Goal: Task Accomplishment & Management: Manage account settings

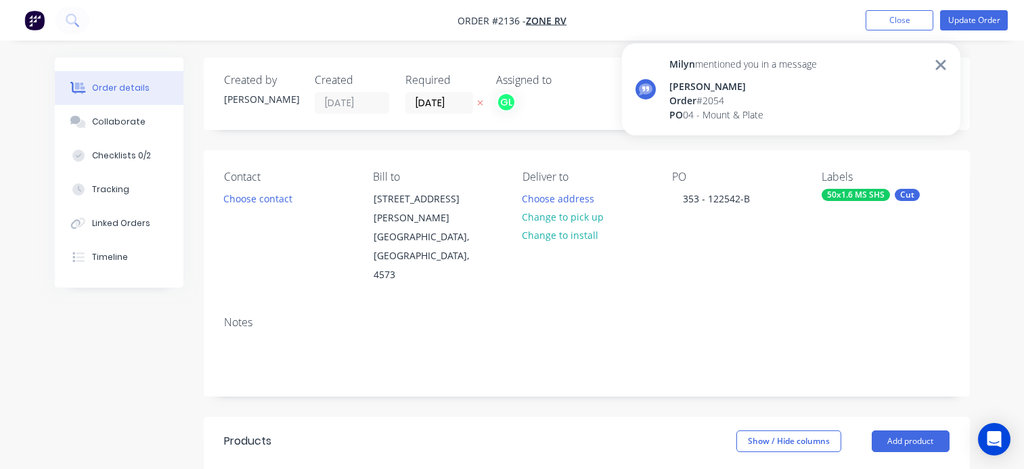
scroll to position [271, 0]
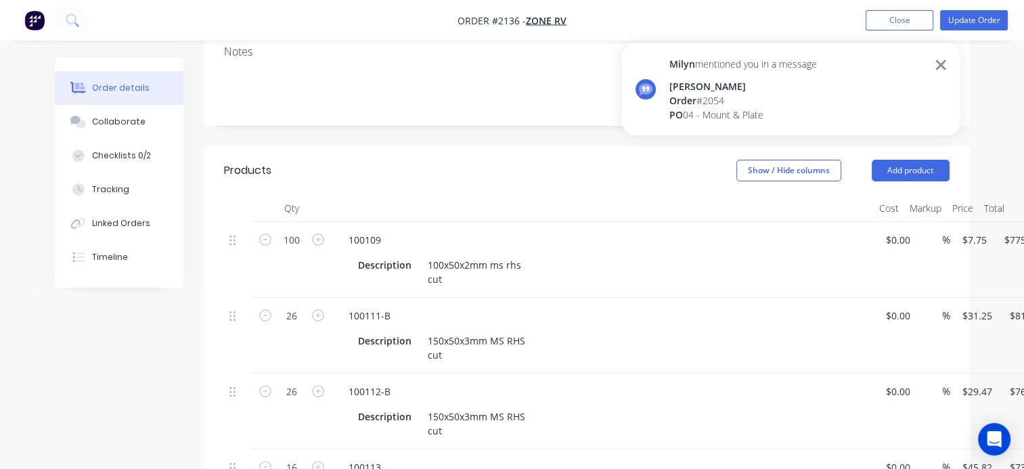
click at [940, 62] on icon at bounding box center [941, 65] width 12 height 16
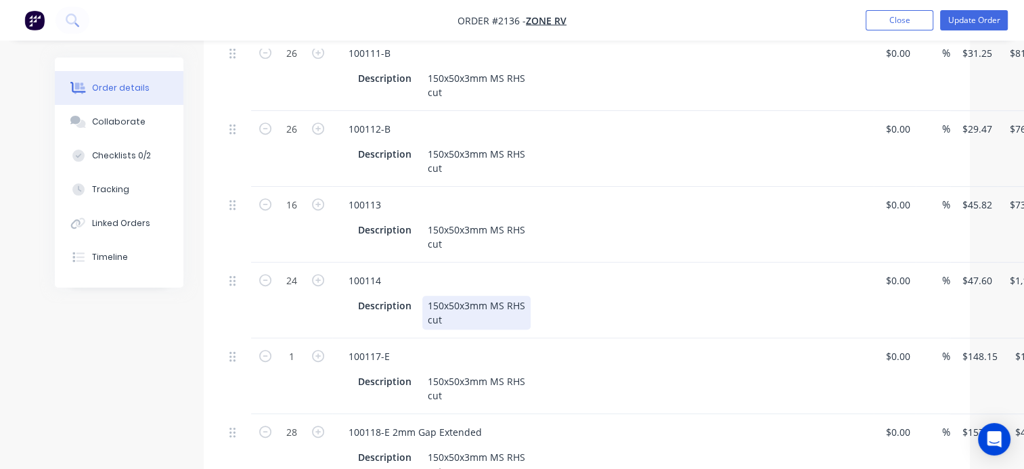
scroll to position [542, 0]
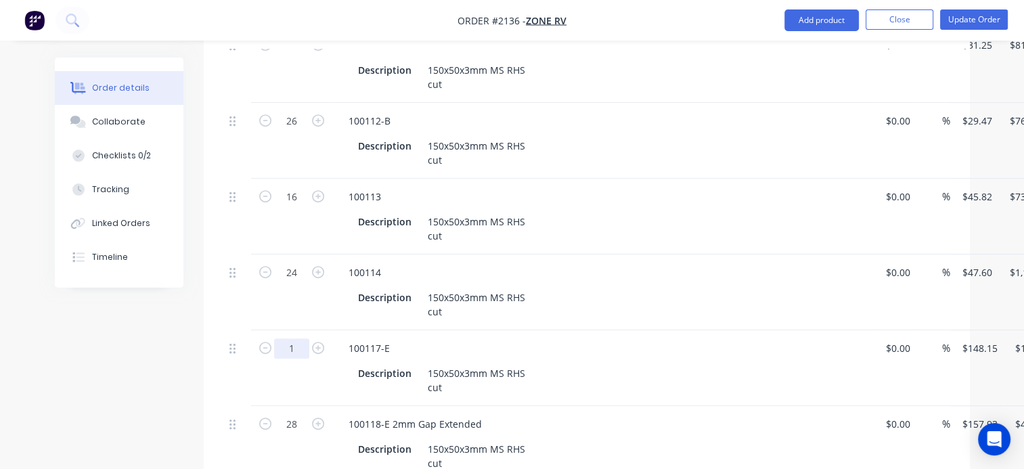
type input "28"
type input "$4,148.20"
click at [604, 285] on div "Description 150x50x3mm MS RHS cut" at bounding box center [603, 303] width 531 height 37
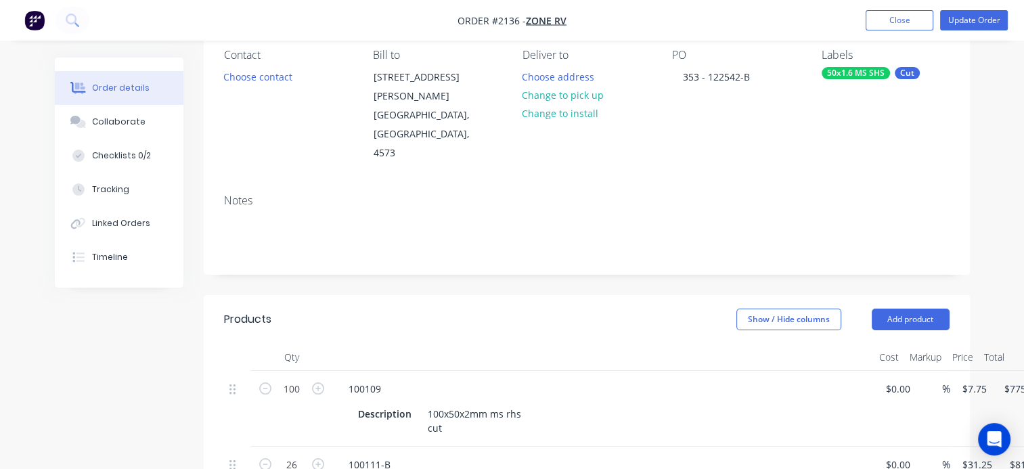
scroll to position [0, 0]
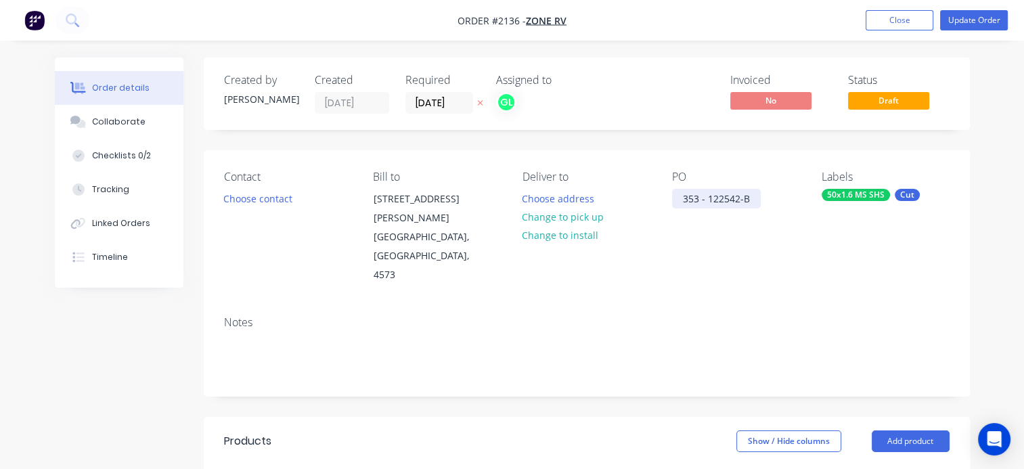
click at [755, 195] on div "353 - 122542-B" at bounding box center [716, 199] width 89 height 20
drag, startPoint x: 750, startPoint y: 200, endPoint x: 678, endPoint y: 200, distance: 71.8
click at [678, 200] on div "353 - 122542-C" at bounding box center [716, 199] width 89 height 20
copy div "353 - 122542-C"
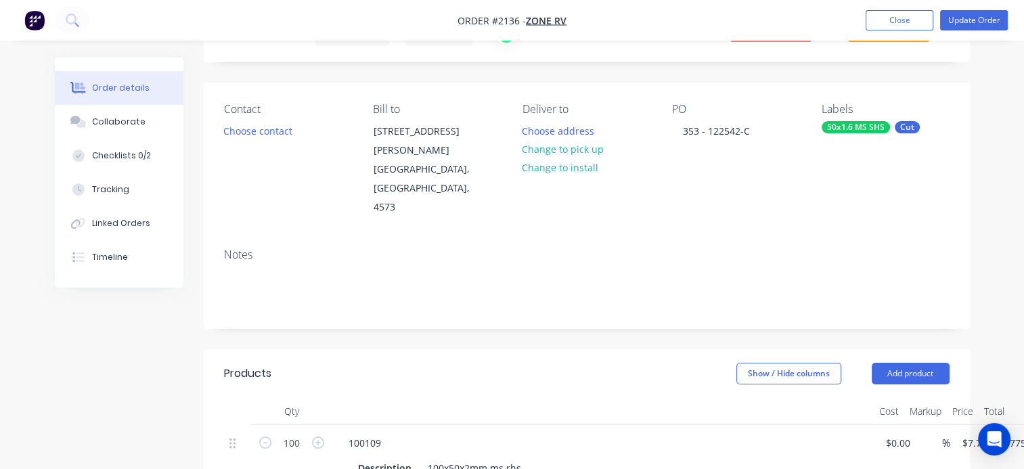
click at [844, 127] on div "50x1.6 MS SHS" at bounding box center [856, 127] width 68 height 12
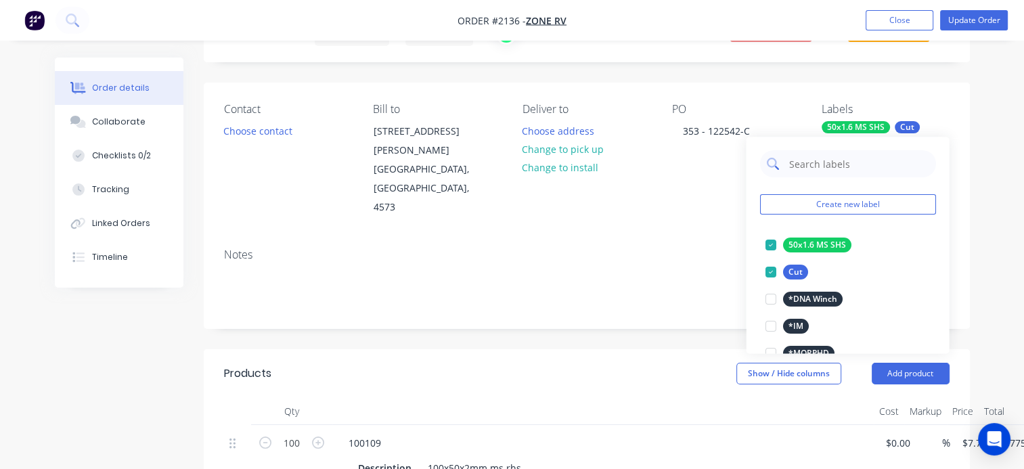
click at [821, 166] on input "text" at bounding box center [857, 163] width 141 height 27
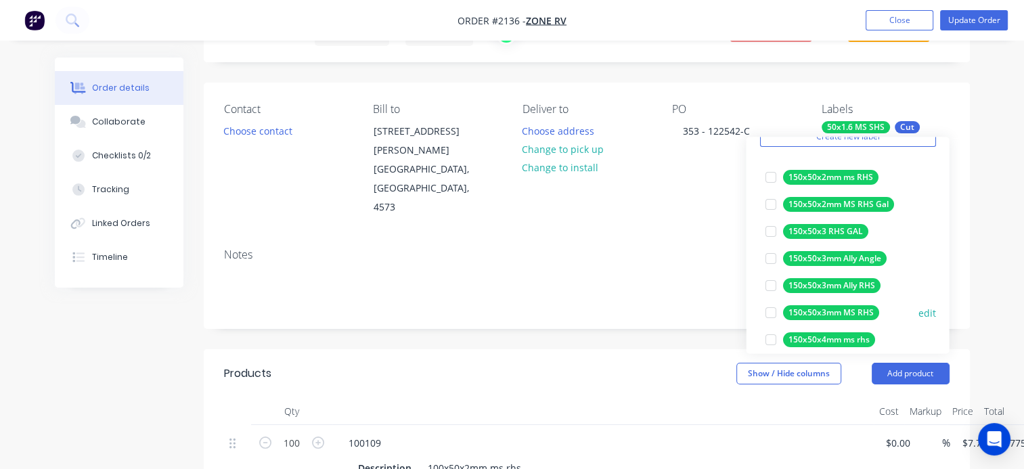
click at [770, 313] on div at bounding box center [770, 312] width 27 height 27
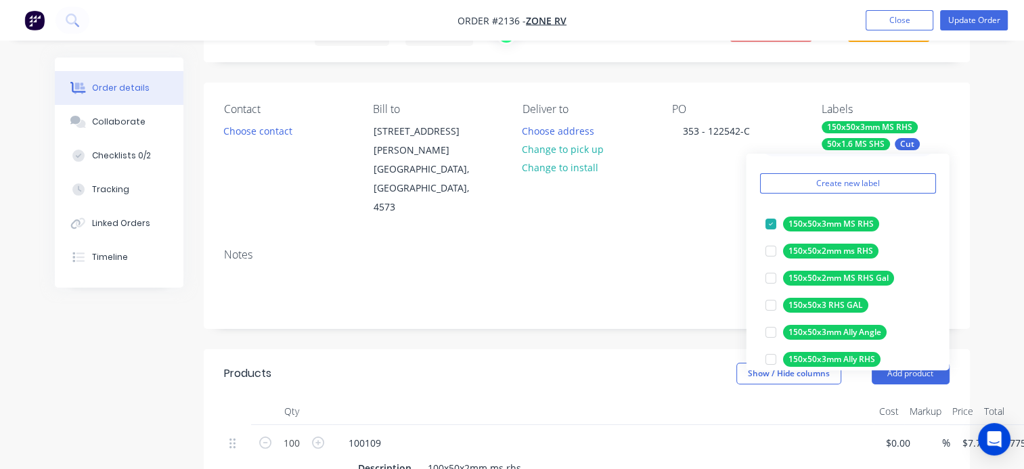
scroll to position [0, 0]
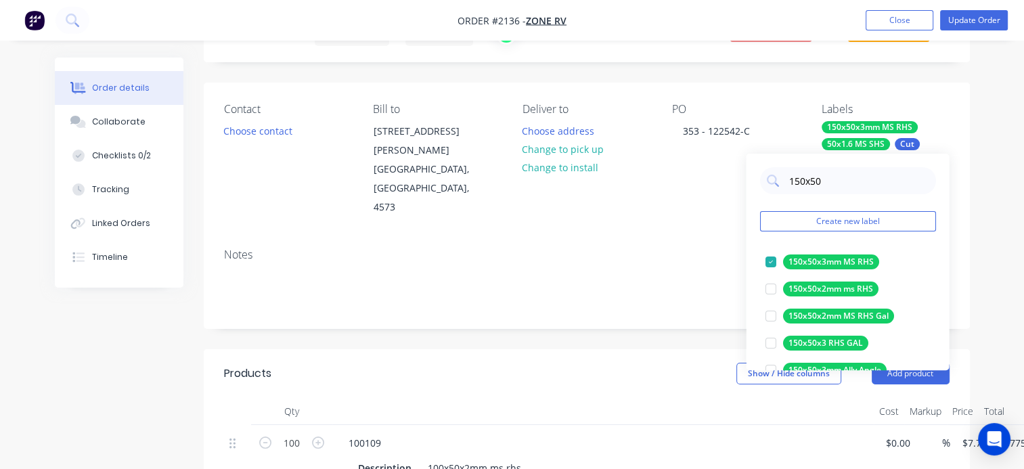
type input "150x50"
click at [850, 144] on div "50x1.6 MS SHS" at bounding box center [856, 144] width 68 height 12
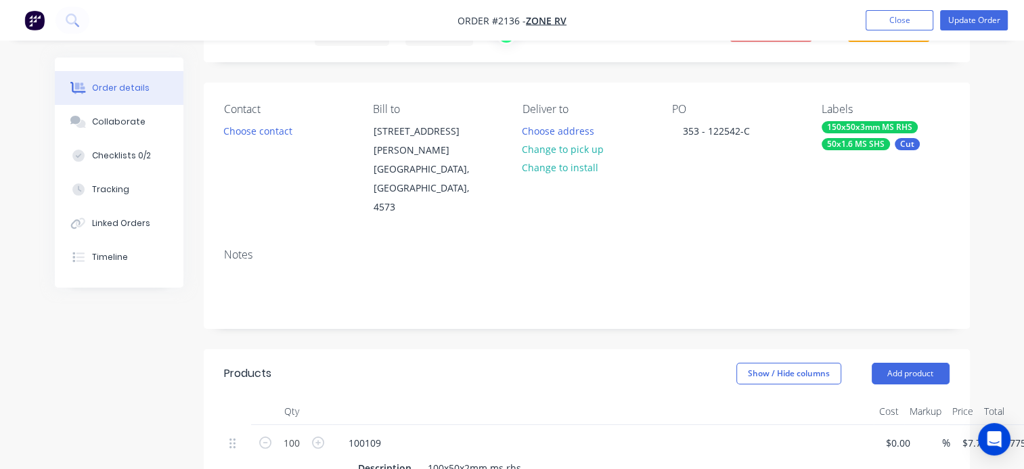
click at [850, 144] on div "50x1.6 MS SHS" at bounding box center [856, 144] width 68 height 12
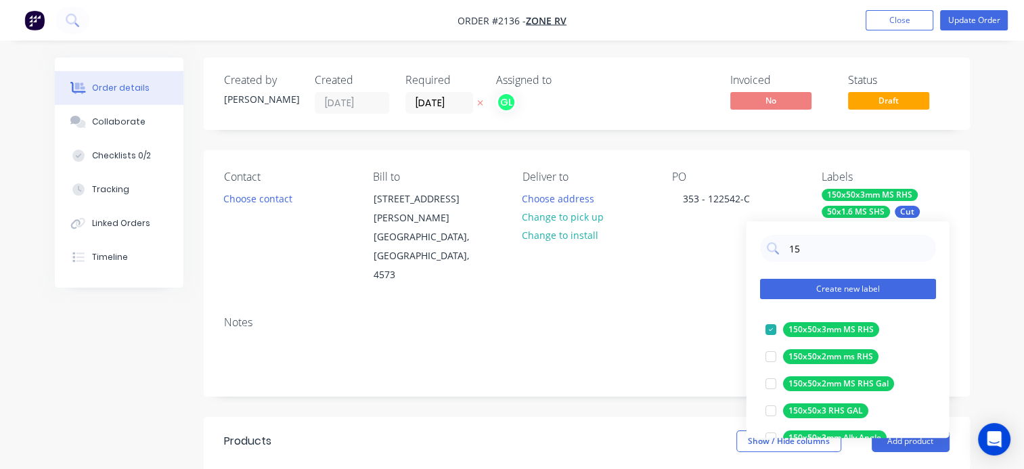
type input "1"
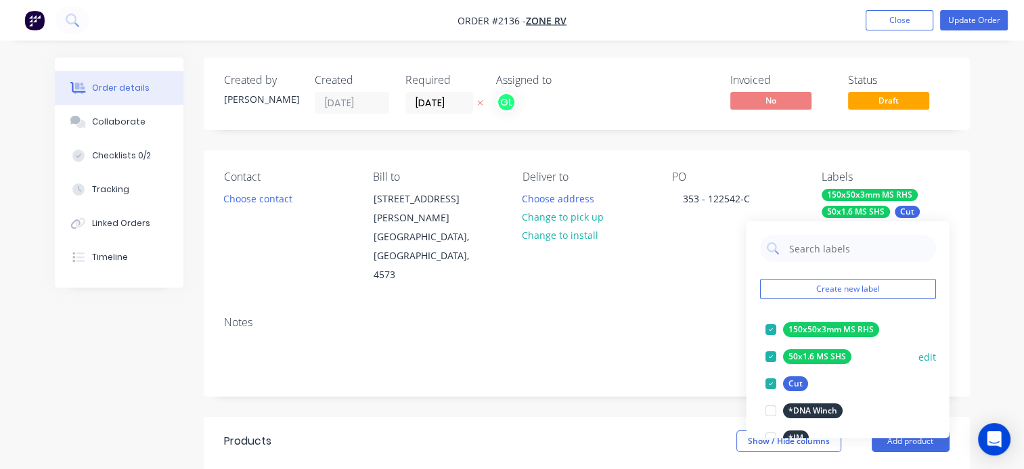
click at [768, 355] on div at bounding box center [770, 356] width 27 height 27
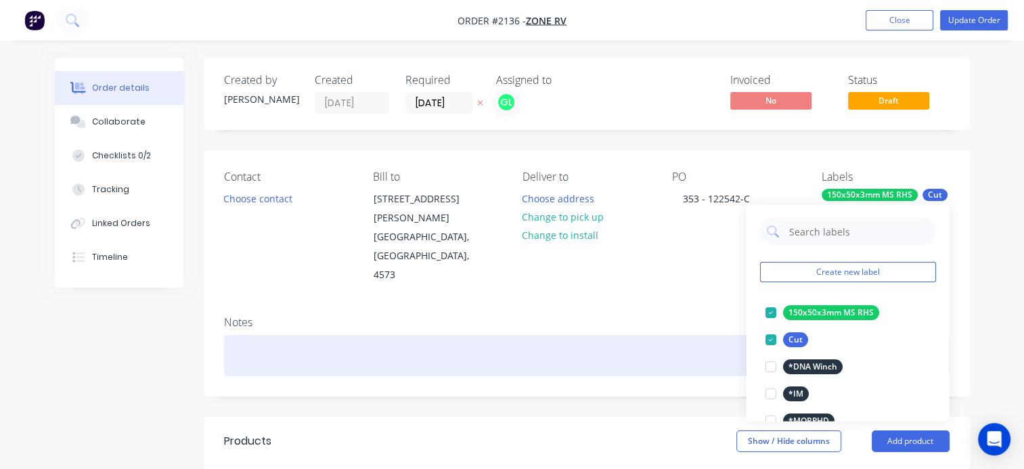
click at [657, 335] on div at bounding box center [587, 355] width 726 height 41
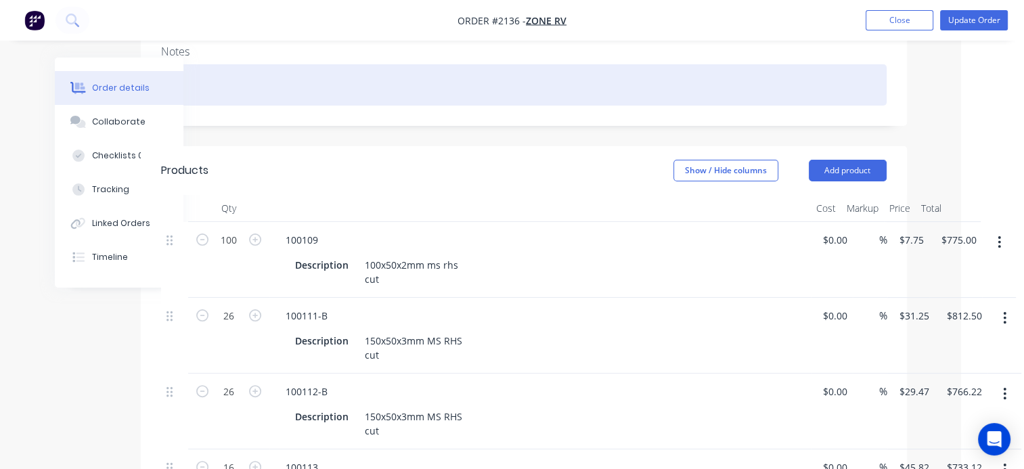
scroll to position [271, 73]
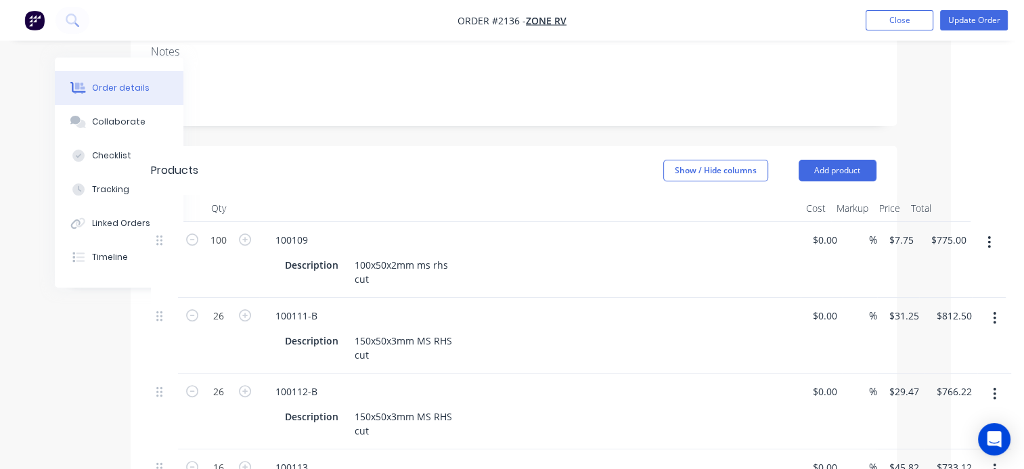
click at [986, 230] on button "button" at bounding box center [989, 242] width 32 height 24
click at [906, 349] on div "Delete" at bounding box center [941, 359] width 104 height 20
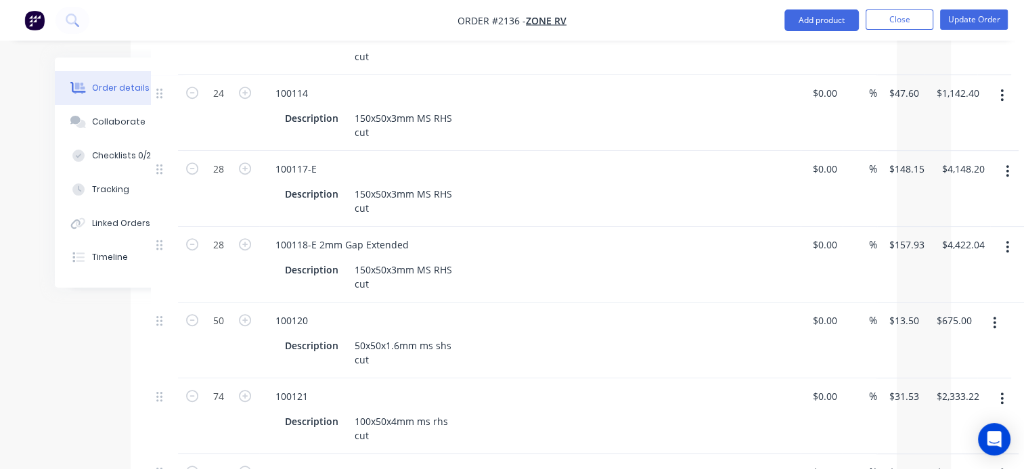
scroll to position [677, 73]
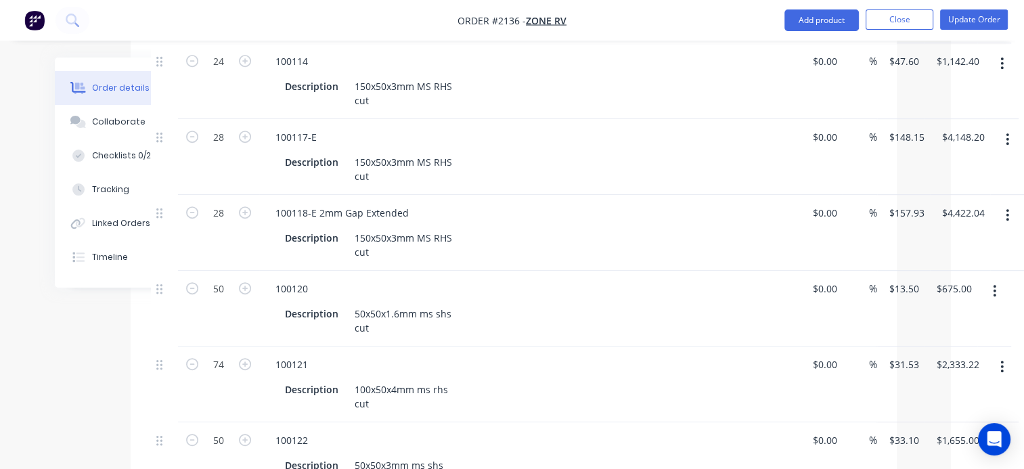
click at [994, 285] on icon "button" at bounding box center [995, 291] width 3 height 12
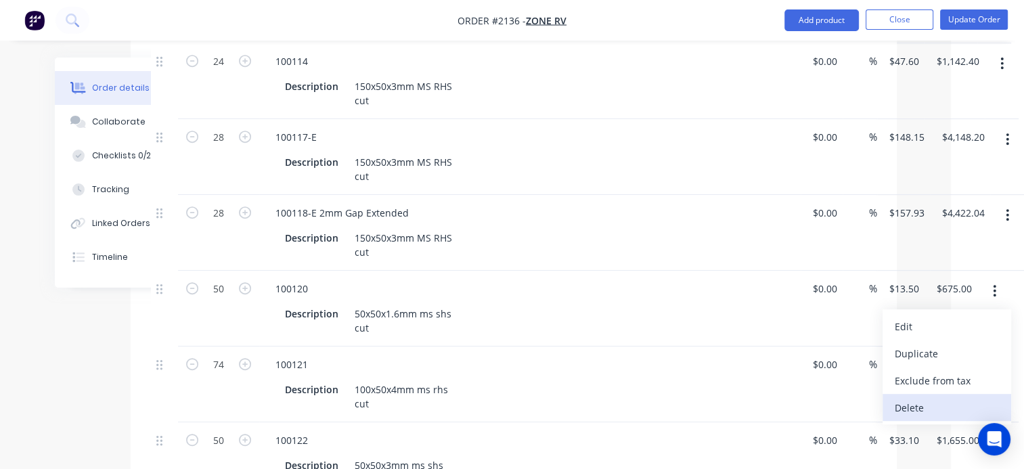
click at [940, 398] on div "Delete" at bounding box center [947, 408] width 104 height 20
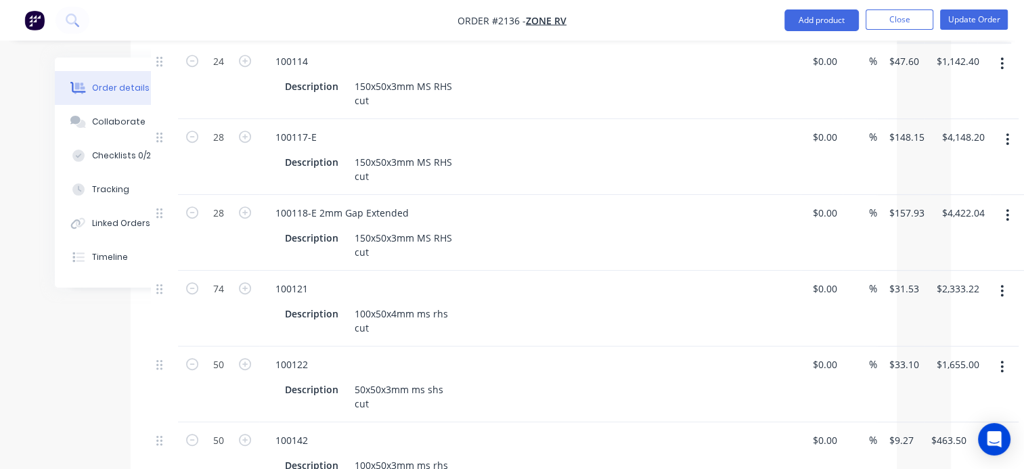
click at [1002, 284] on icon "button" at bounding box center [1001, 291] width 3 height 15
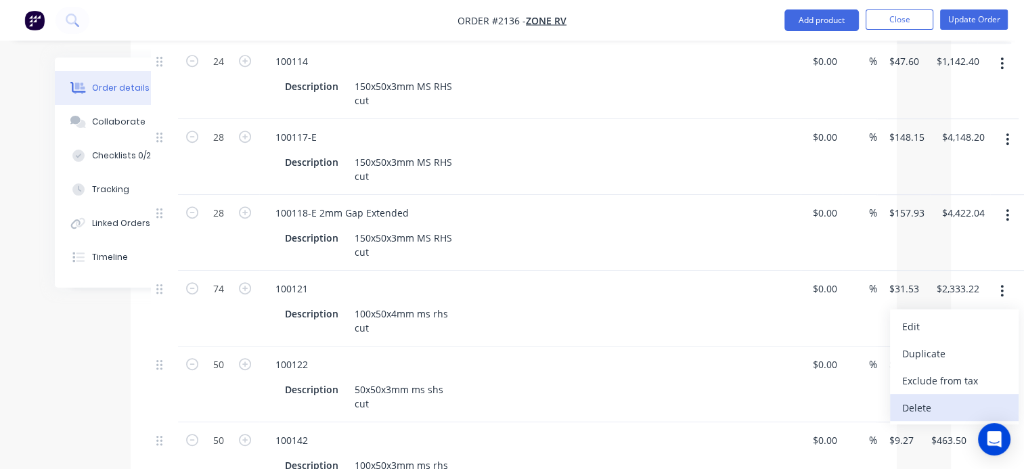
click at [949, 398] on div "Delete" at bounding box center [954, 408] width 104 height 20
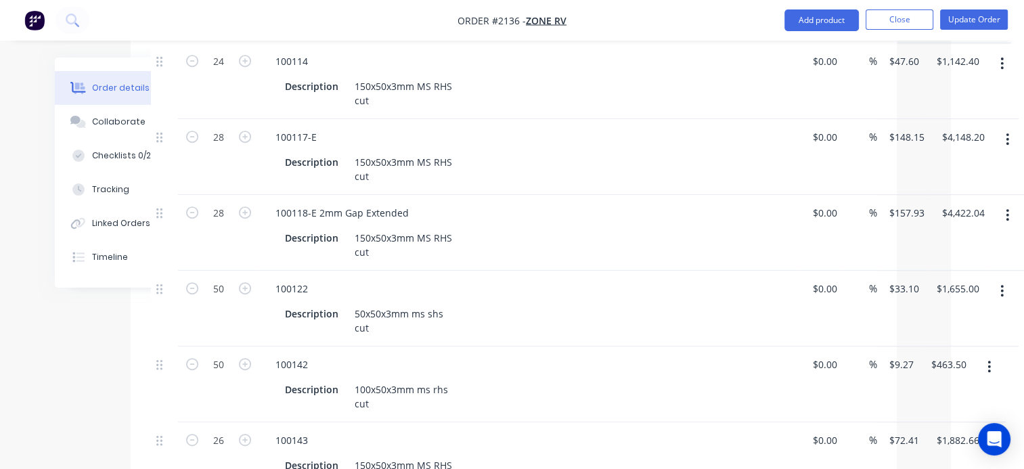
click at [1002, 285] on icon "button" at bounding box center [1002, 291] width 3 height 12
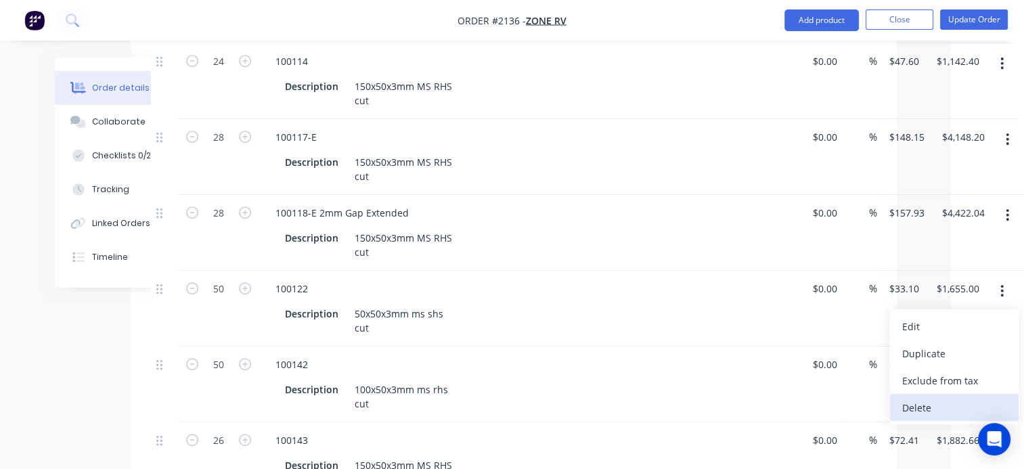
click at [934, 398] on div "Delete" at bounding box center [954, 408] width 104 height 20
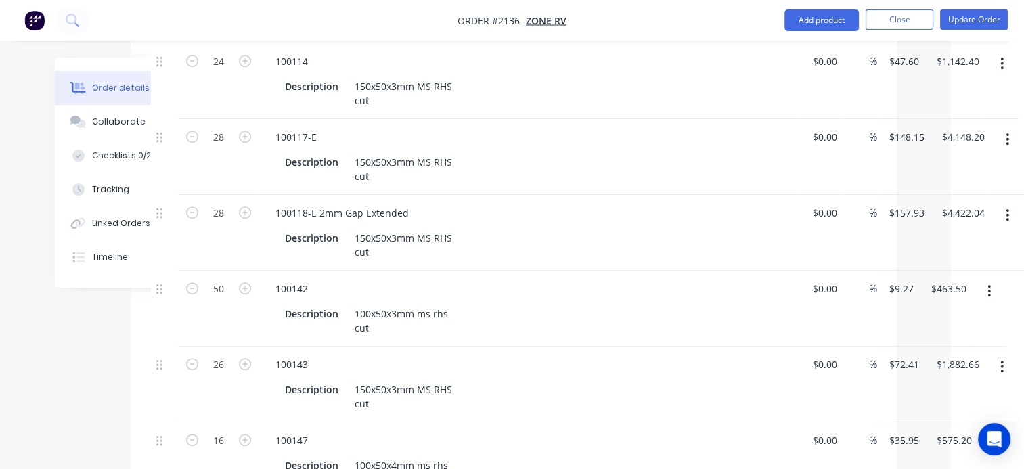
click at [994, 279] on button "button" at bounding box center [989, 291] width 32 height 24
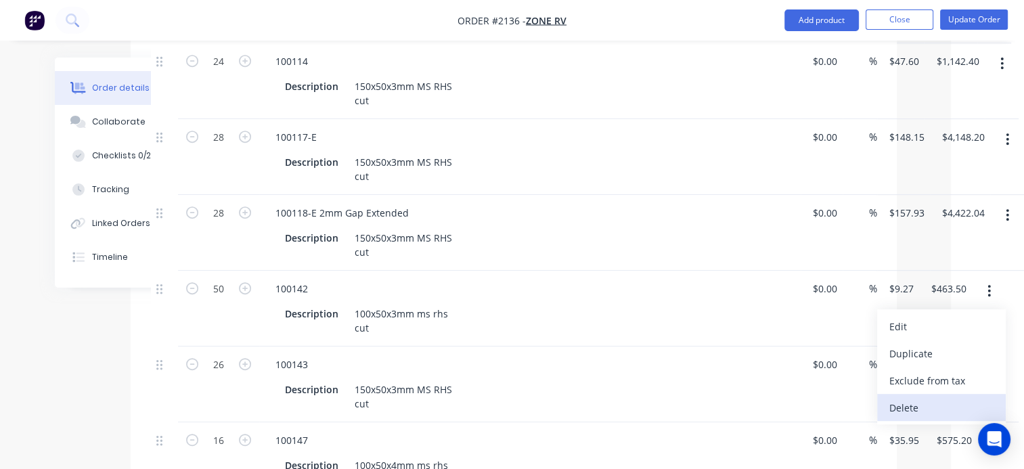
click at [931, 398] on div "Delete" at bounding box center [941, 408] width 104 height 20
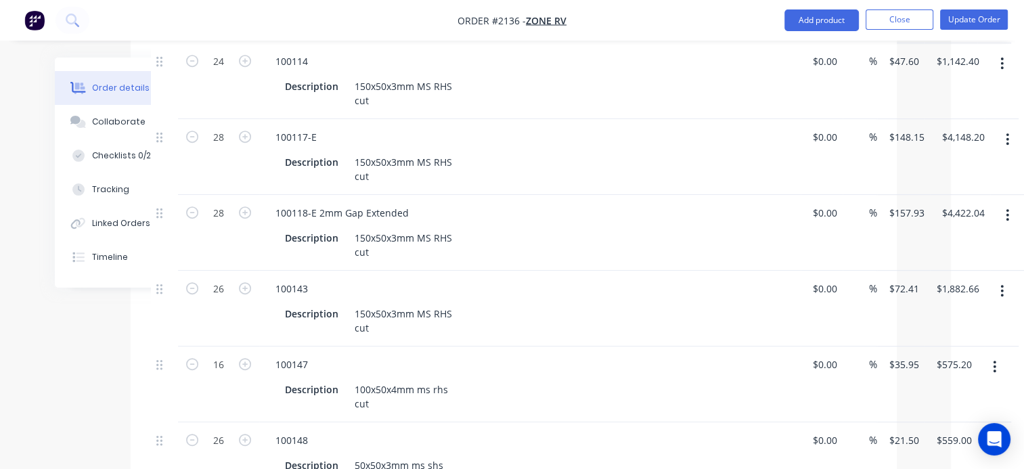
click at [993, 359] on icon "button" at bounding box center [994, 366] width 3 height 15
click at [994, 359] on icon "button" at bounding box center [994, 366] width 3 height 15
click at [990, 359] on icon "button" at bounding box center [989, 366] width 3 height 15
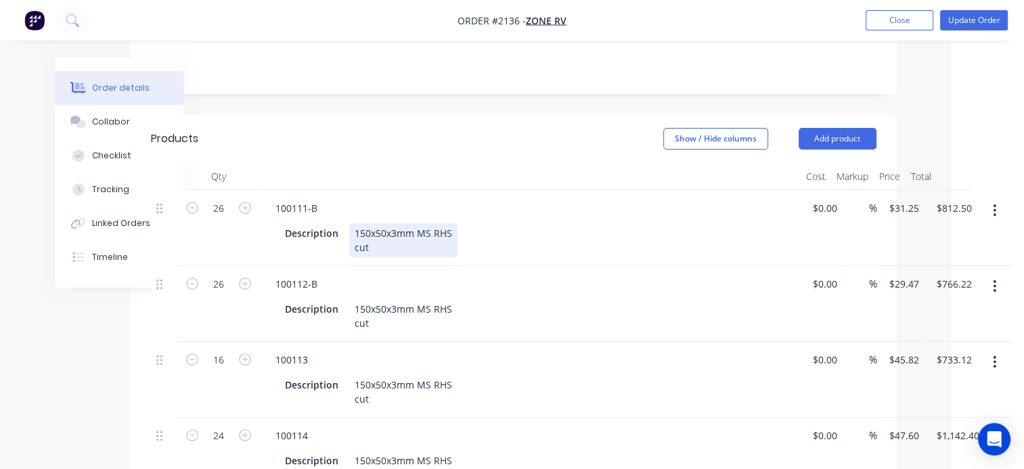
scroll to position [271, 73]
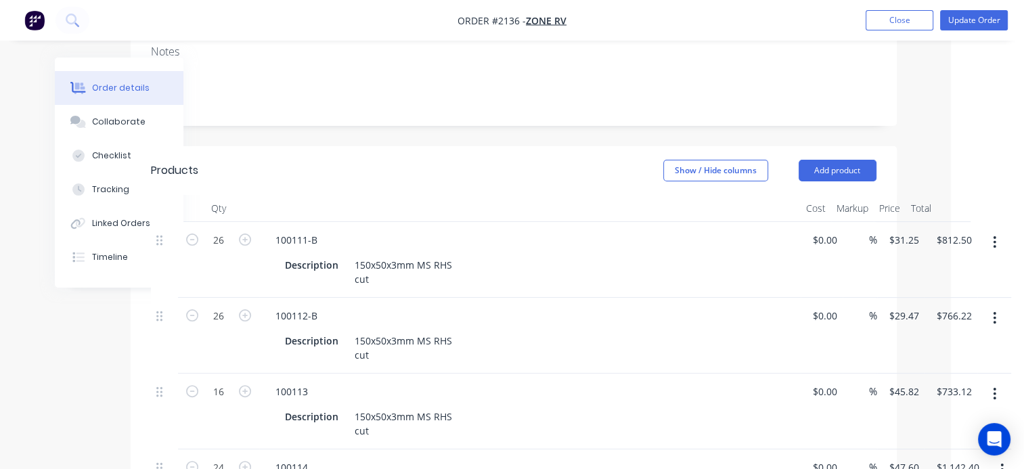
click at [465, 154] on header "Products Show / Hide columns Add product" at bounding box center [514, 170] width 766 height 49
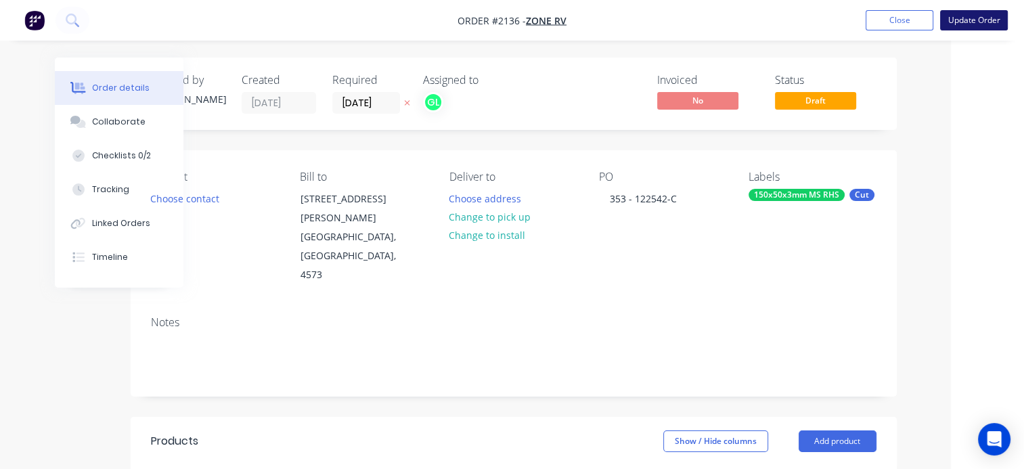
click at [1005, 24] on button "Update Order" at bounding box center [974, 20] width 68 height 20
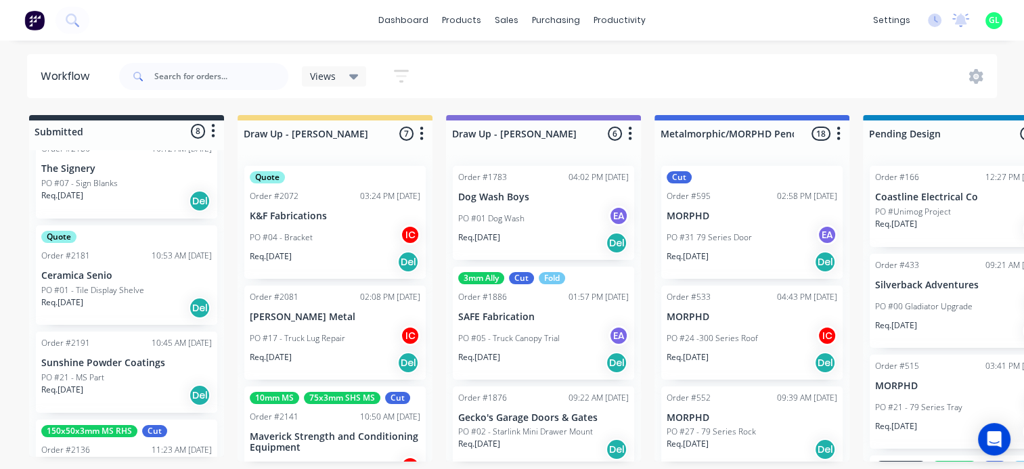
scroll to position [569, 0]
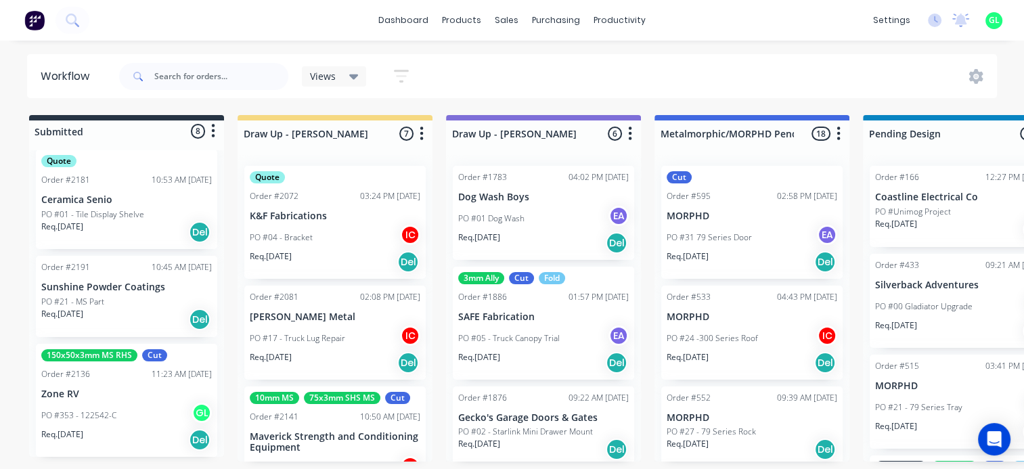
click at [105, 420] on p "PO #353 - 122542-C" at bounding box center [78, 416] width 75 height 12
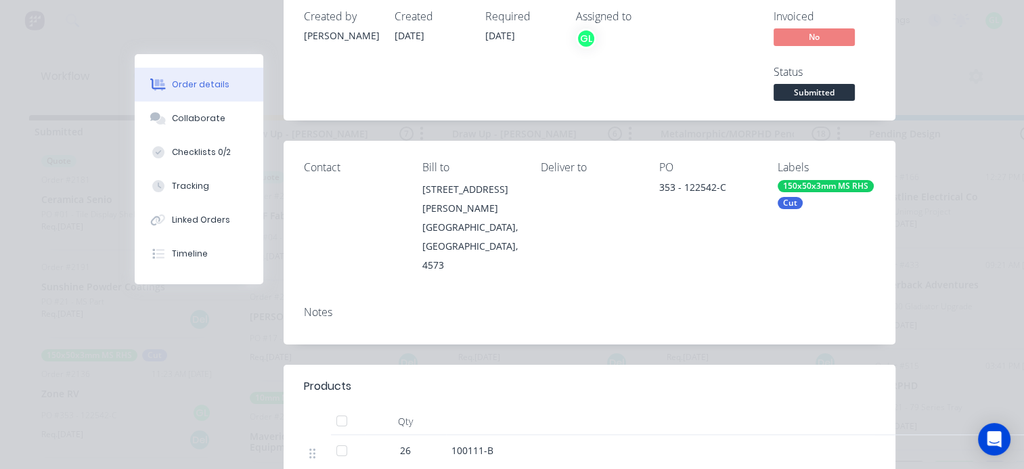
scroll to position [0, 0]
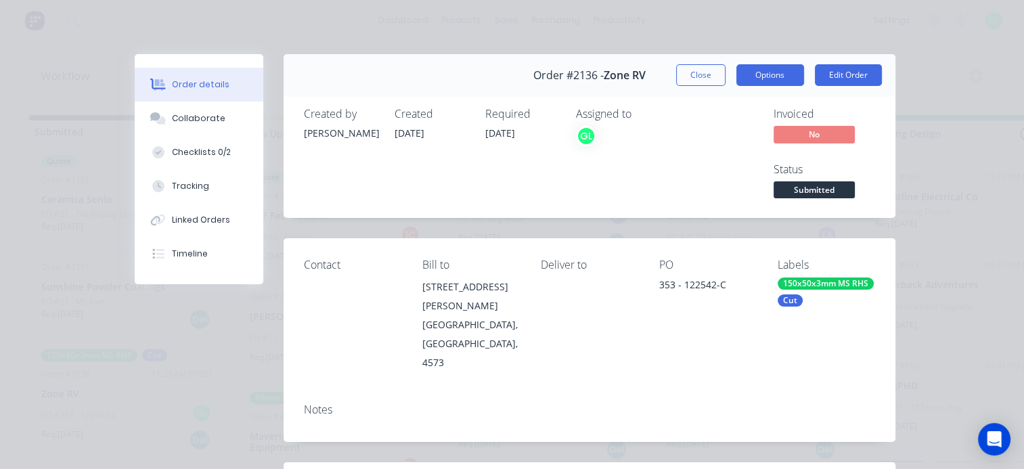
click at [757, 71] on button "Options" at bounding box center [770, 75] width 68 height 22
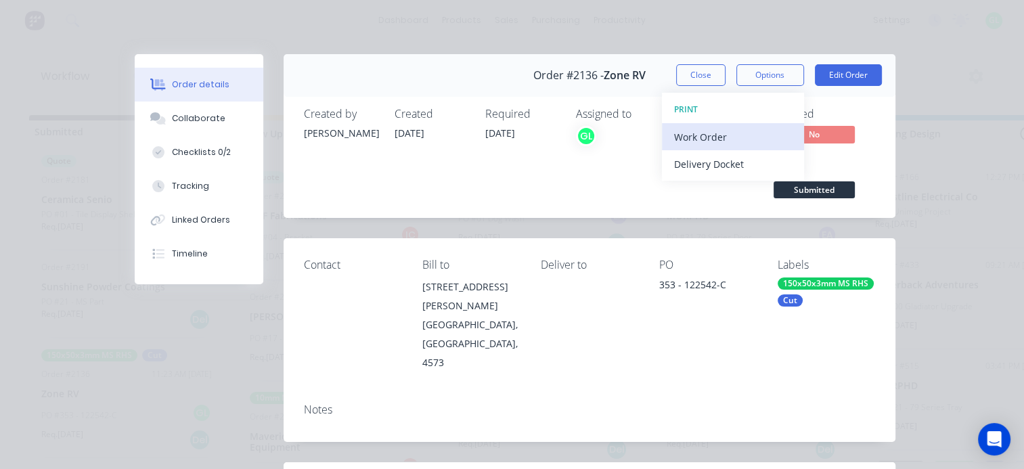
click at [720, 137] on div "Work Order" at bounding box center [733, 137] width 118 height 20
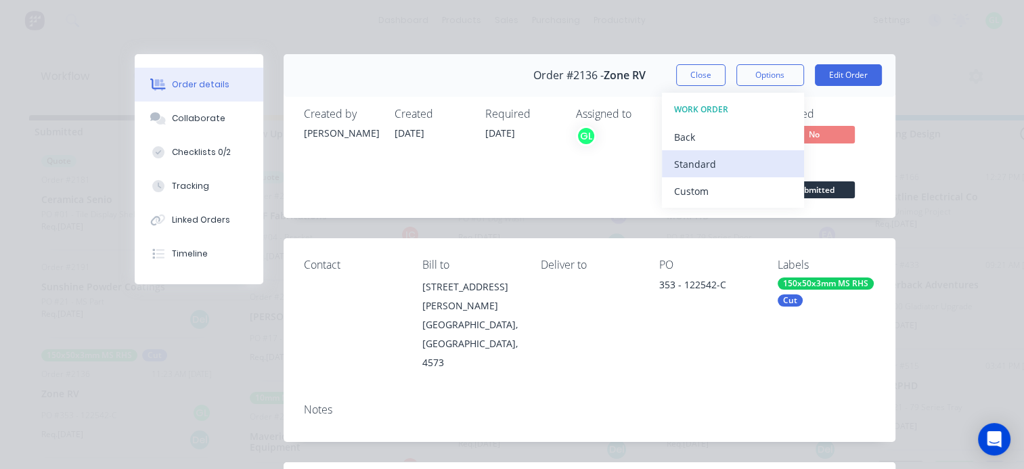
click at [704, 167] on div "Standard" at bounding box center [733, 164] width 118 height 20
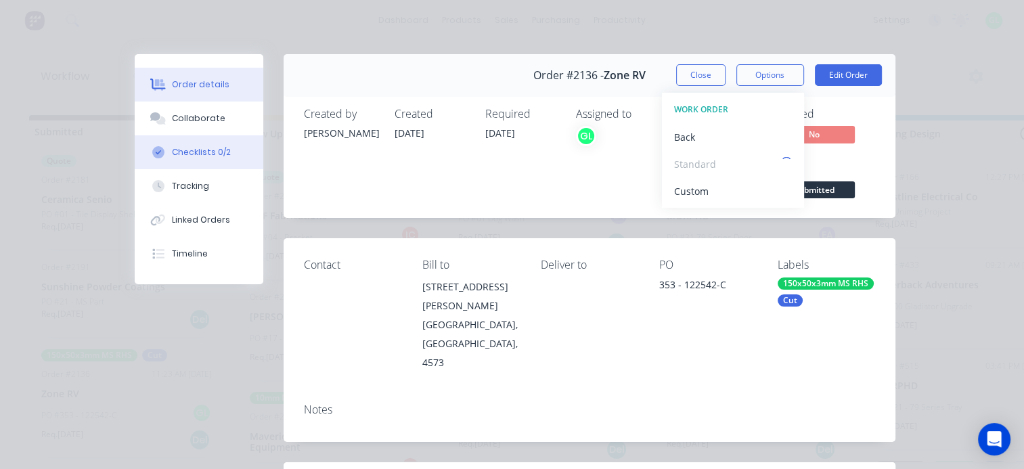
click at [206, 157] on div "Checklists 0/2" at bounding box center [201, 152] width 59 height 12
type textarea "x"
